Goal: Complete application form

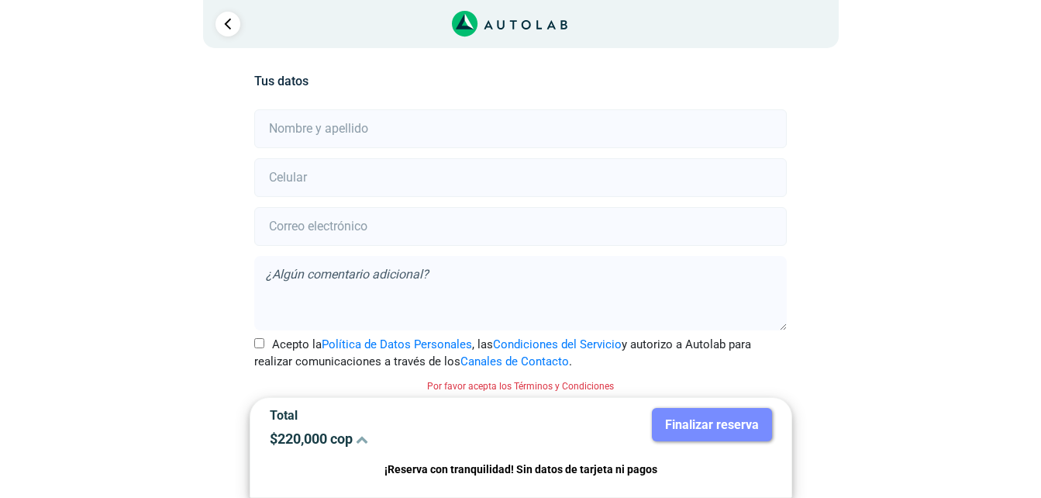
scroll to position [19, 0]
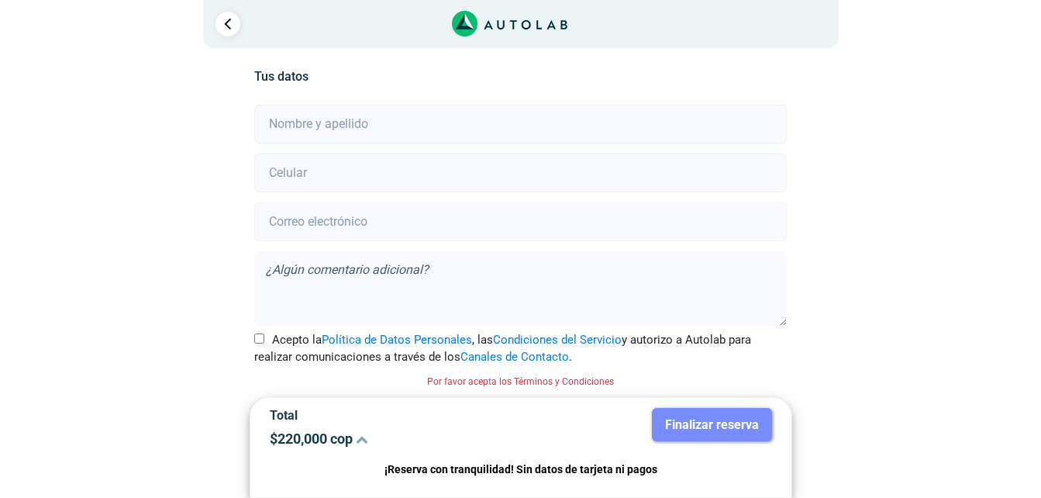
drag, startPoint x: 1040, startPoint y: 199, endPoint x: 1041, endPoint y: 241, distance: 41.9
click at [1040, 241] on html "× ¡Reserva tranquilo! Sin datos de tarjeta ni pagos Aquí puedes ver tus servici…" at bounding box center [520, 239] width 1041 height 517
click at [349, 116] on input "text" at bounding box center [520, 124] width 533 height 39
type input "[PERSON_NAME]"
type input "3152796019"
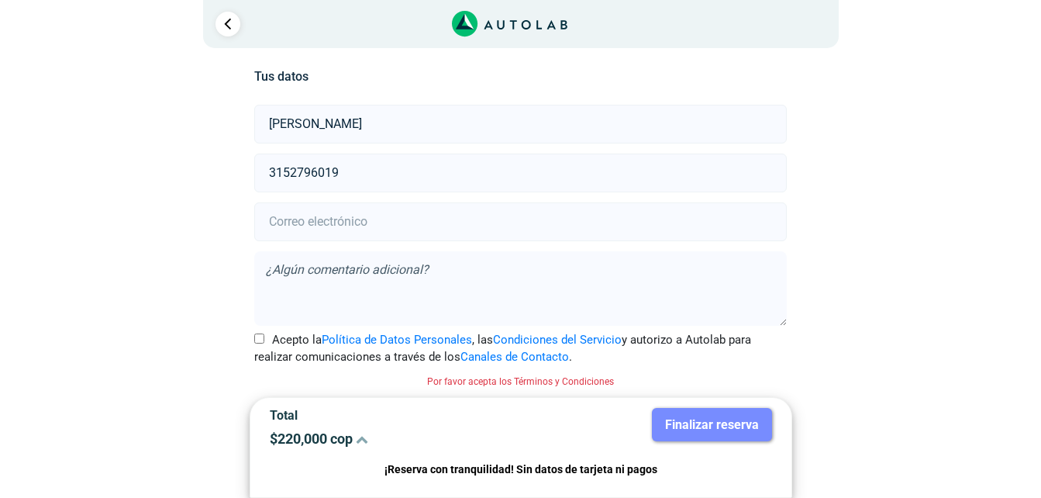
type input "[EMAIL_ADDRESS][DOMAIN_NAME]"
click at [342, 171] on input "3152796019" at bounding box center [520, 173] width 533 height 39
type input "3152796018"
click at [259, 339] on input "Acepto la Política de Datos Personales , las Condiciones del Servicio y autoriz…" at bounding box center [259, 338] width 10 height 10
checkbox input "true"
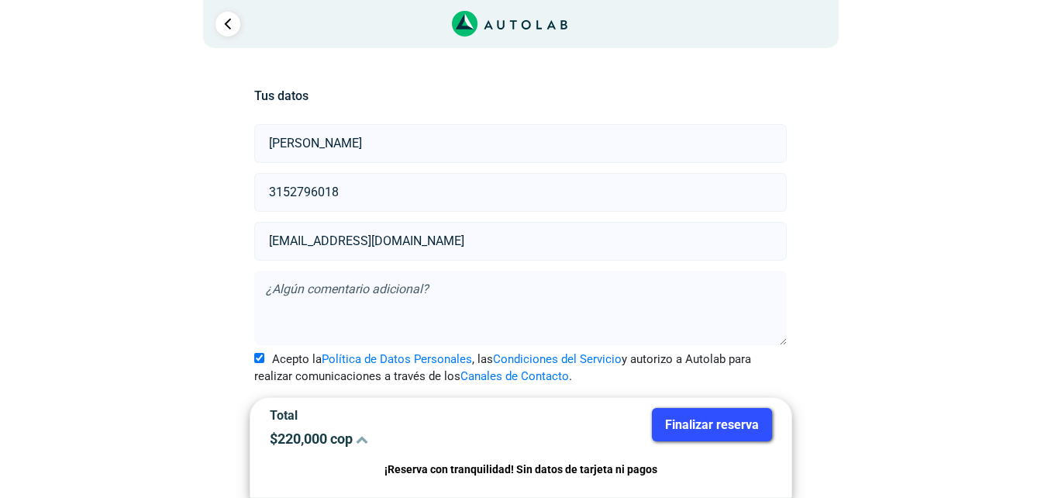
scroll to position [0, 0]
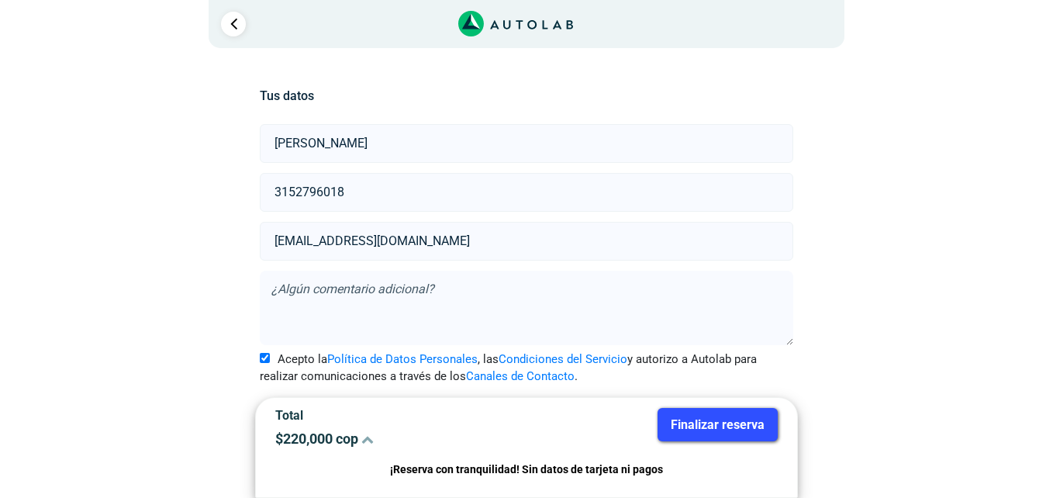
click at [701, 409] on button "Finalizar reserva" at bounding box center [717, 424] width 120 height 33
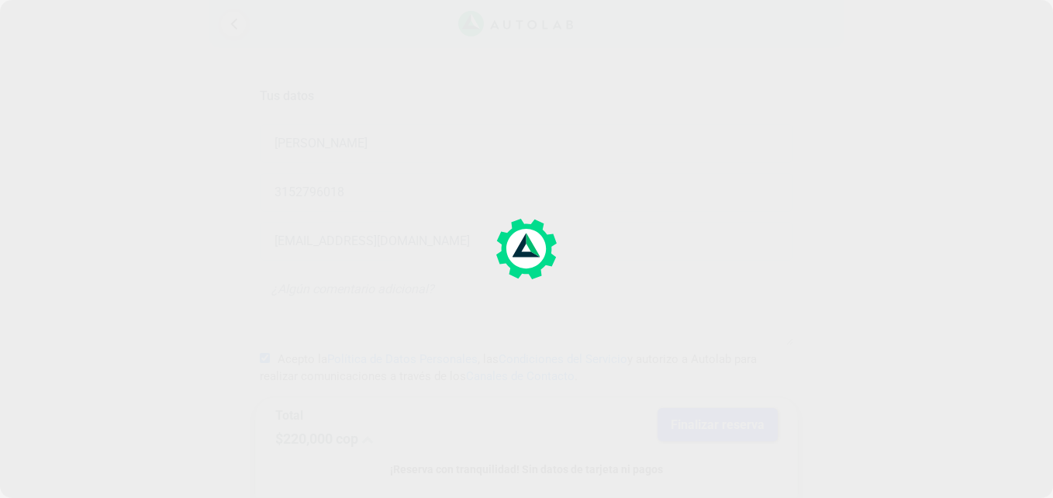
click at [706, 417] on div at bounding box center [526, 249] width 1053 height 498
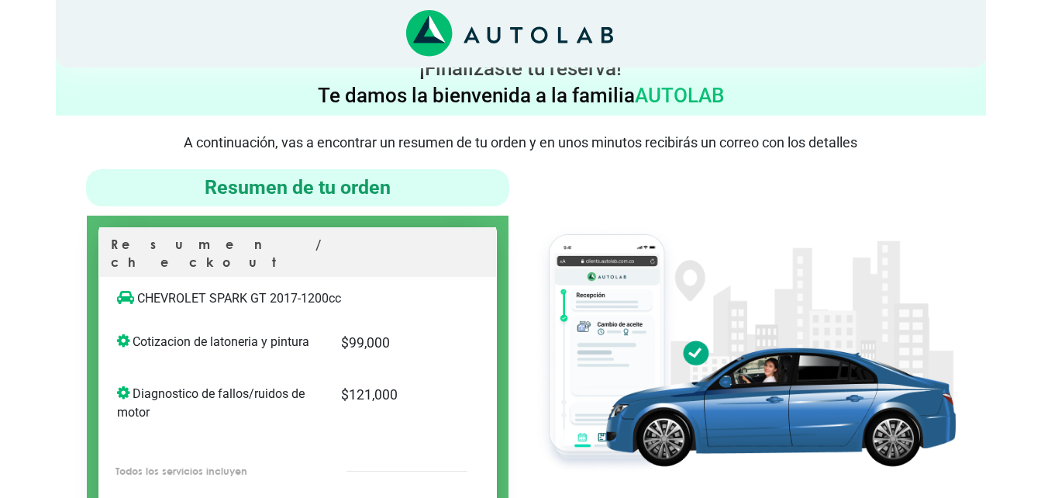
drag, startPoint x: 1039, startPoint y: 84, endPoint x: 1040, endPoint y: 109, distance: 25.6
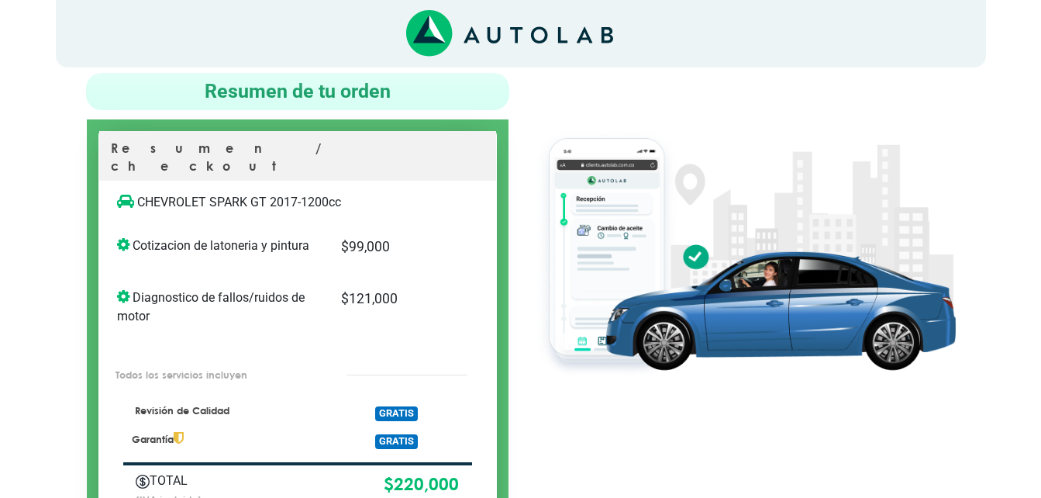
scroll to position [94, 0]
